Goal: Complete application form

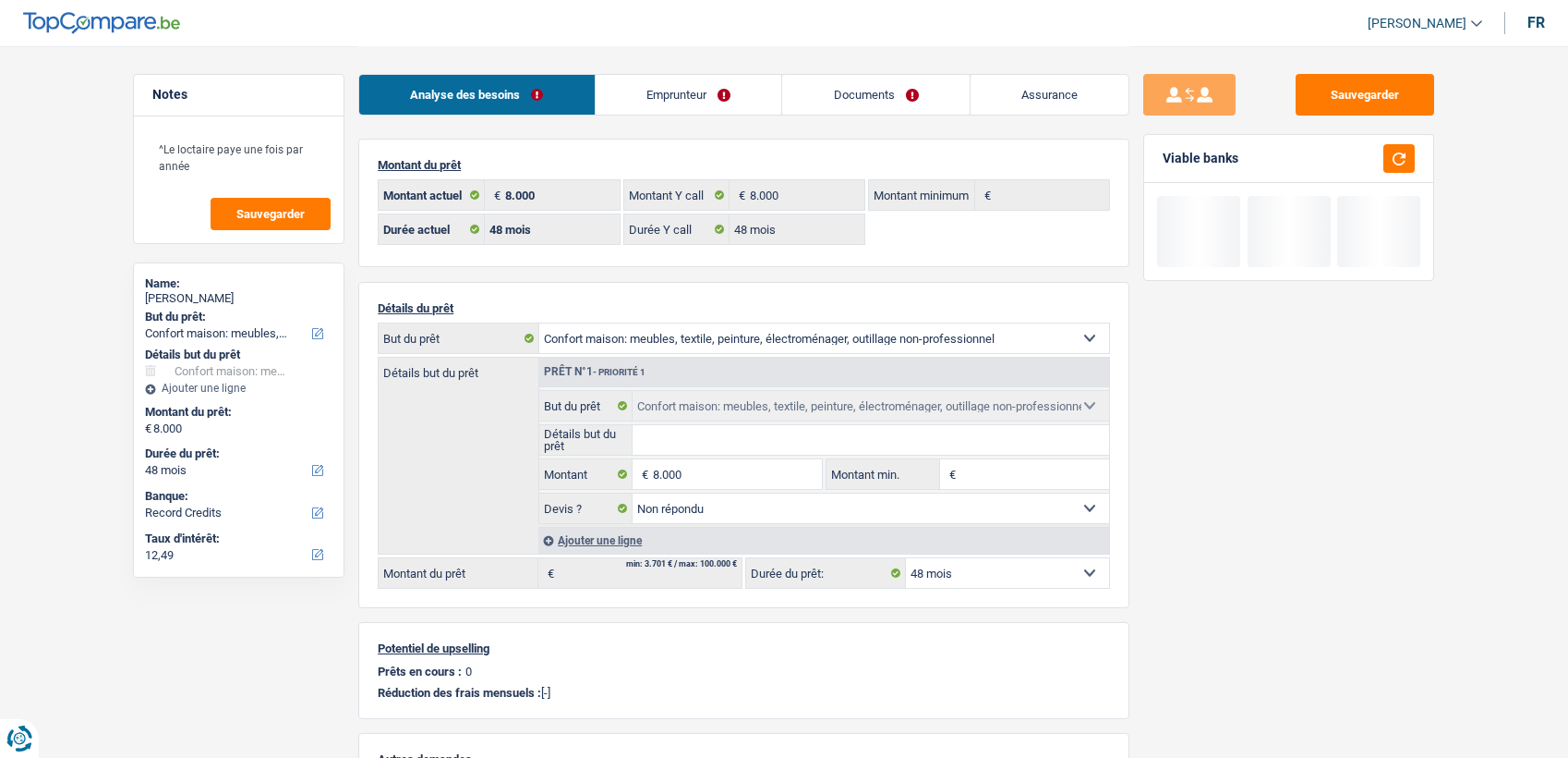
select select "household"
select select "48"
select select "32"
select select "single"
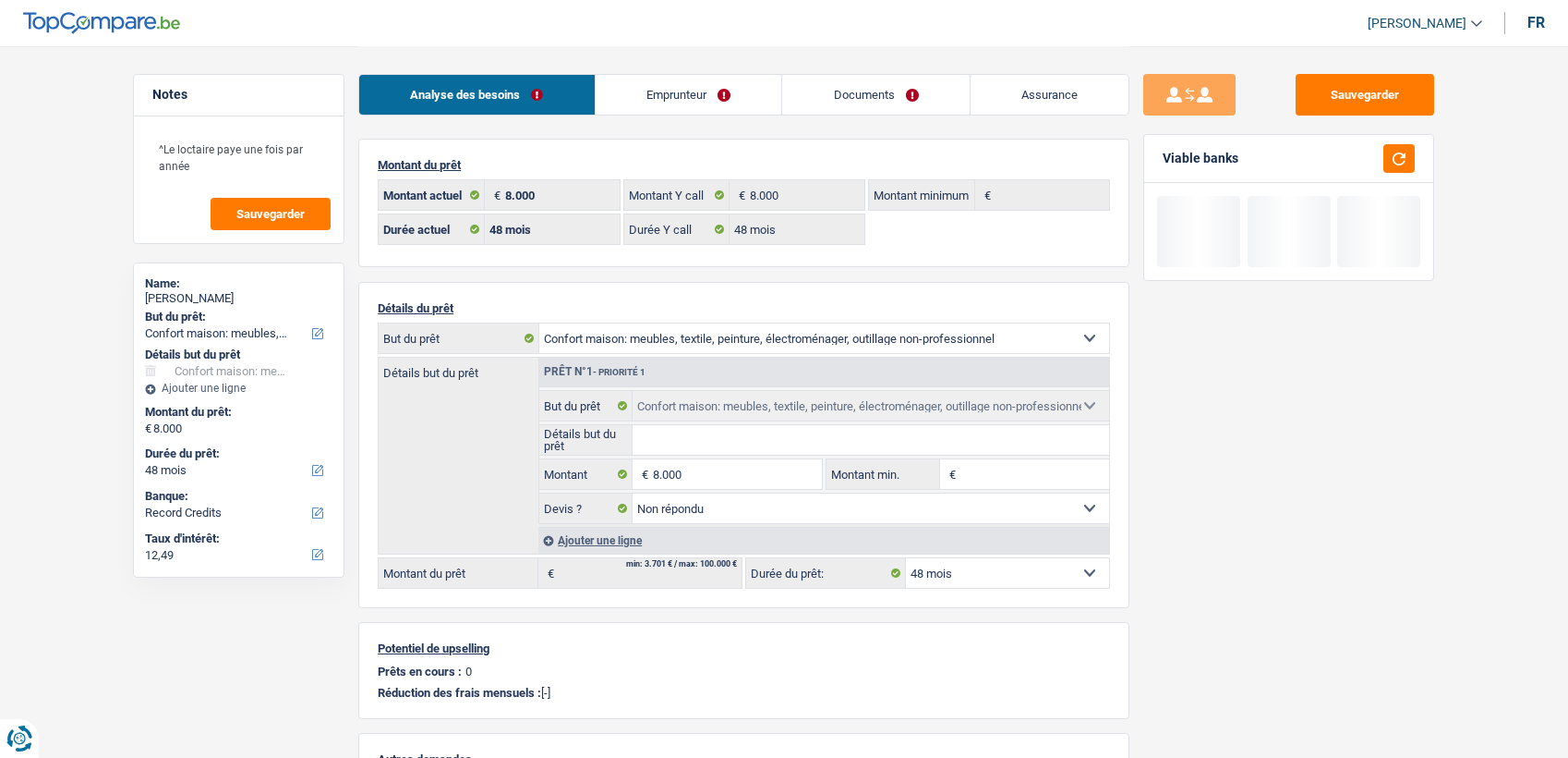
select select "publicEmployee"
select select "netSalary"
select select "mealVouchers"
select select "BE"
select select "stateUniversityEu"
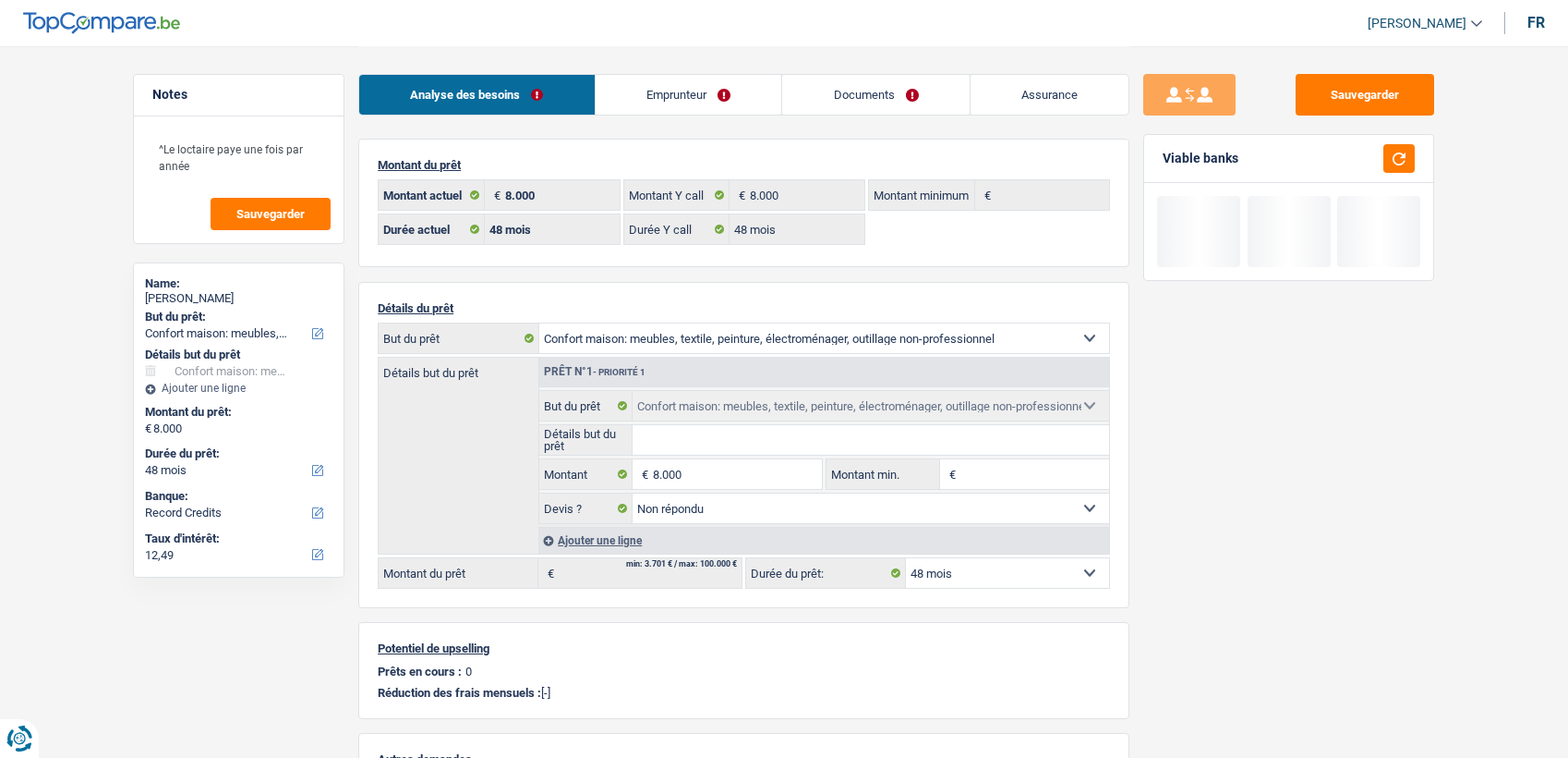
drag, startPoint x: 0, startPoint y: 0, endPoint x: 716, endPoint y: 89, distance: 721.5
click at [716, 89] on link "Emprunteur" at bounding box center [689, 94] width 187 height 39
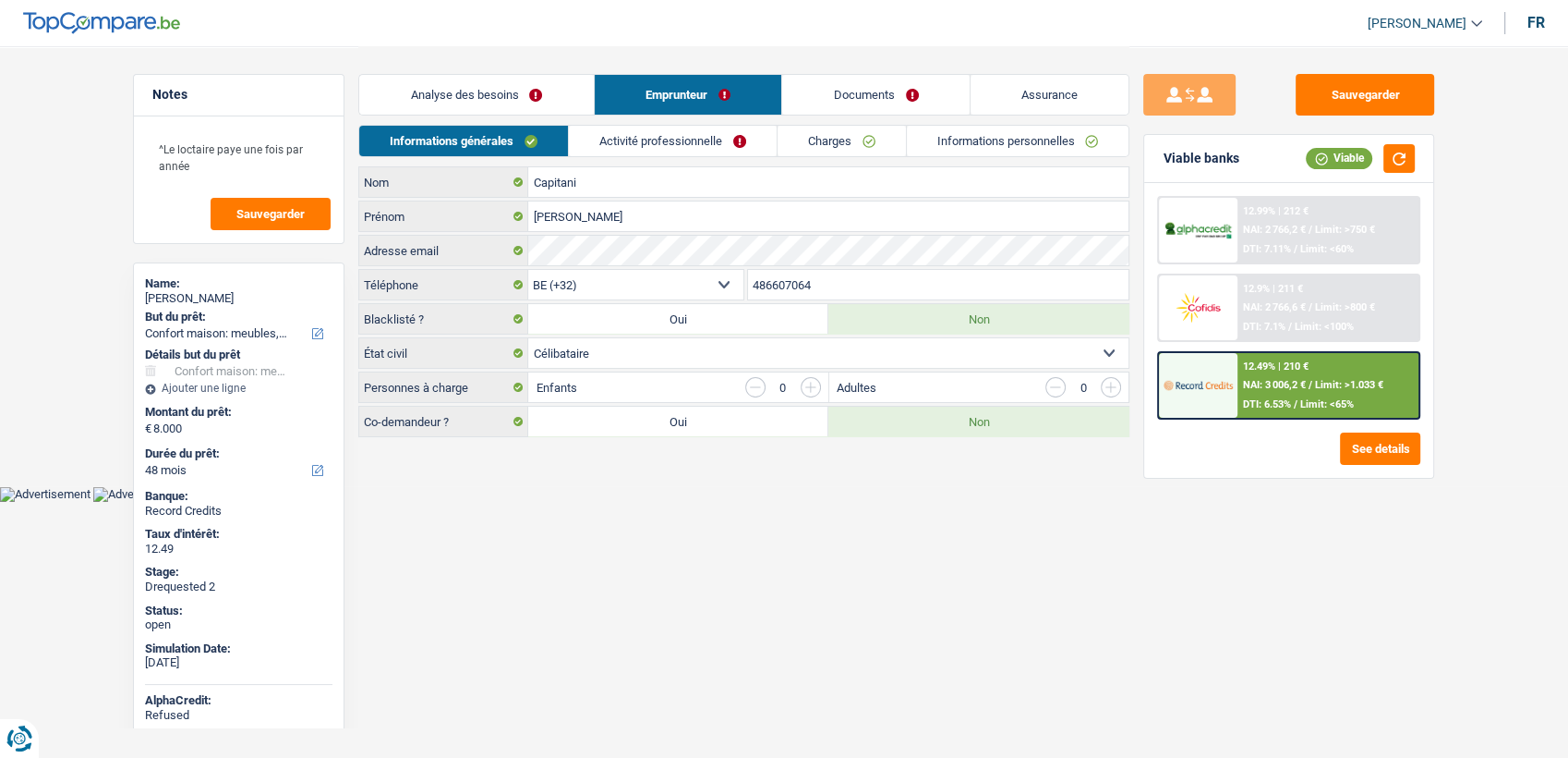
click at [700, 155] on li "Activité professionnelle" at bounding box center [672, 142] width 209 height 33
click at [703, 144] on link "Activité professionnelle" at bounding box center [673, 141] width 208 height 31
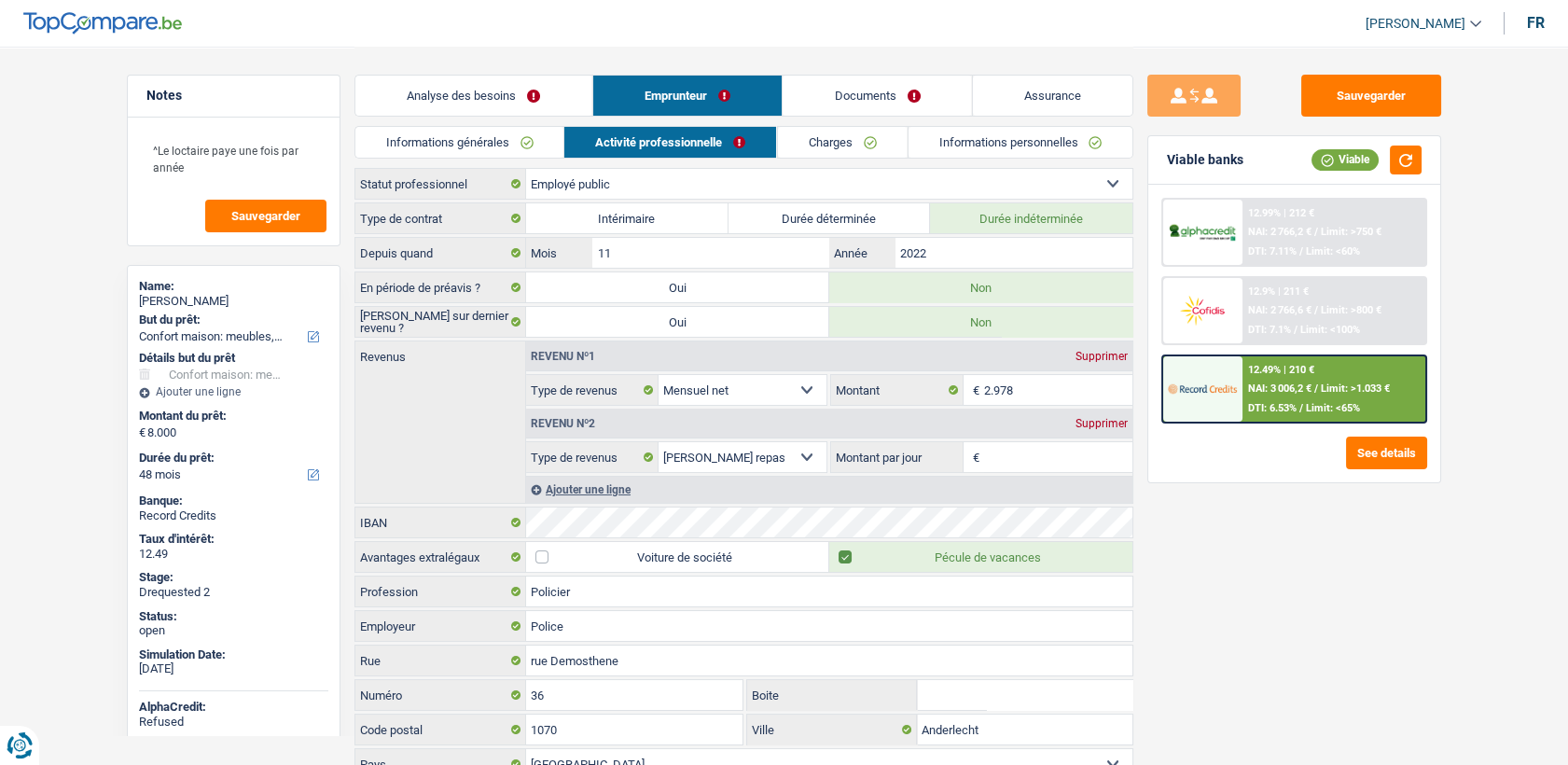
click at [827, 142] on link "Charges" at bounding box center [841, 142] width 129 height 31
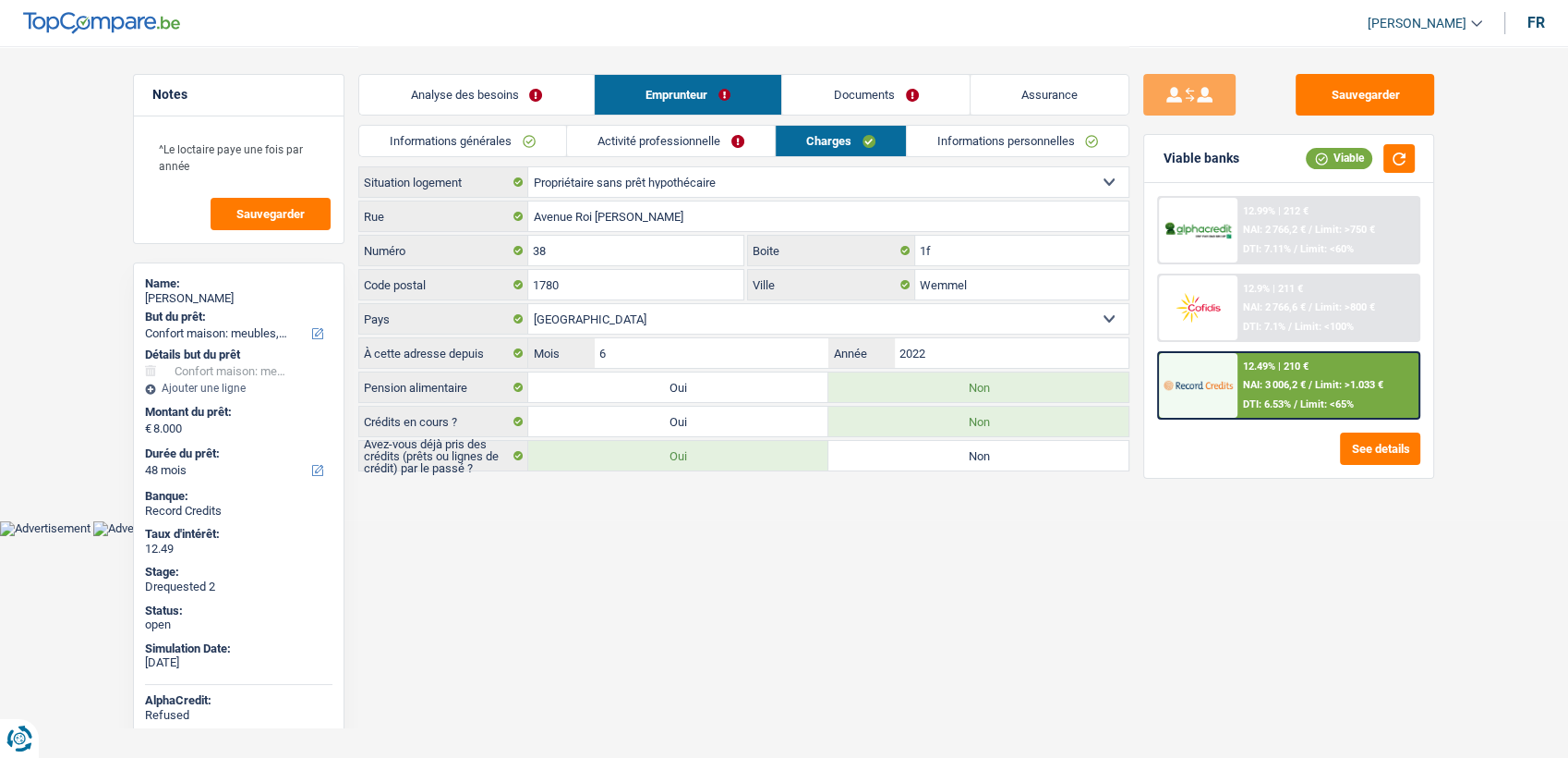
click at [724, 136] on link "Activité professionnelle" at bounding box center [671, 141] width 208 height 31
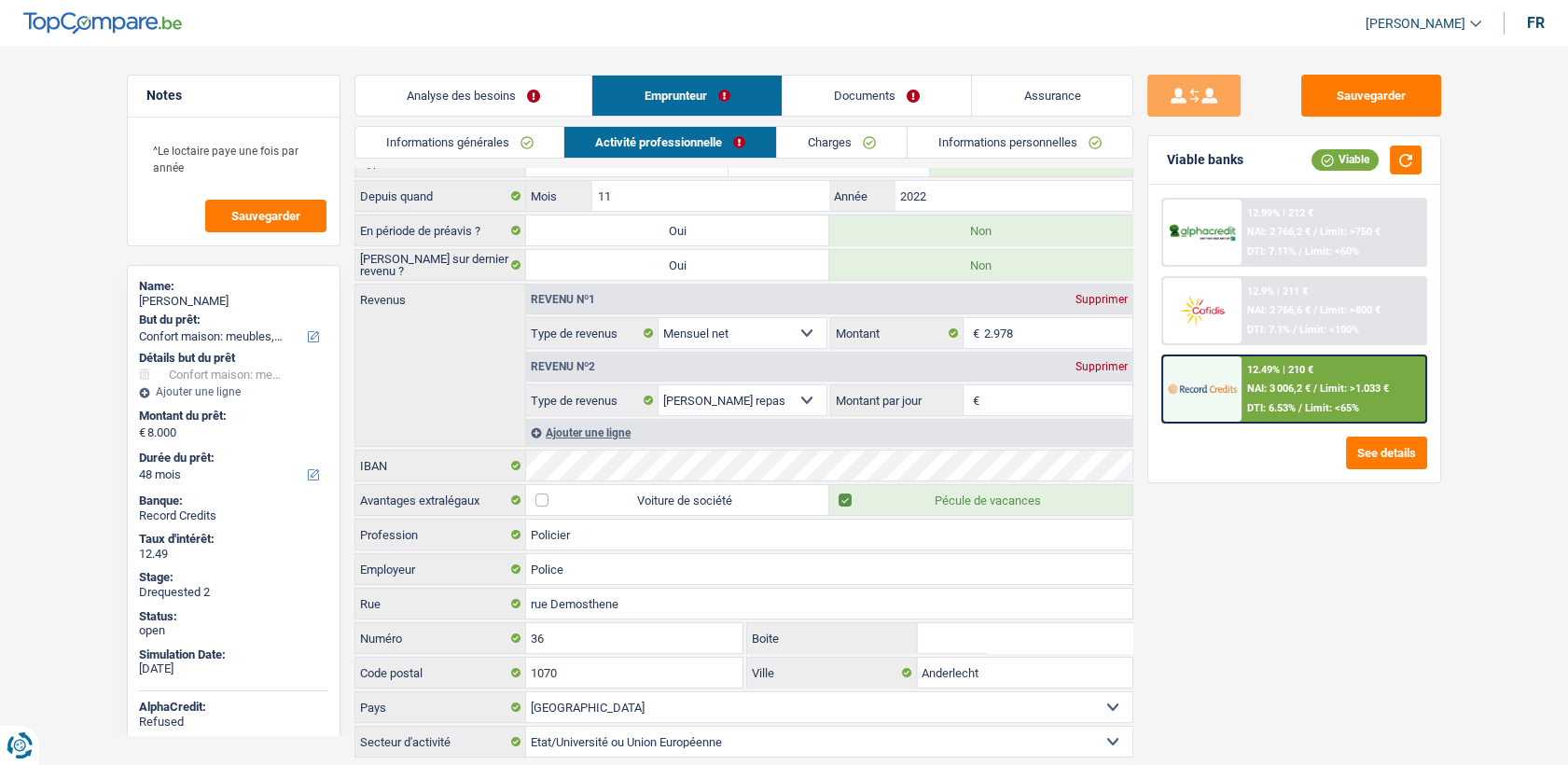
scroll to position [109, 0]
